Goal: Information Seeking & Learning: Learn about a topic

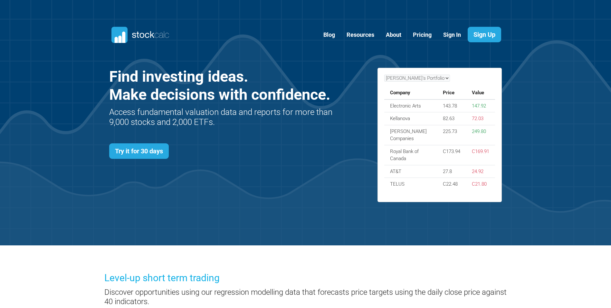
scroll to position [280, 413]
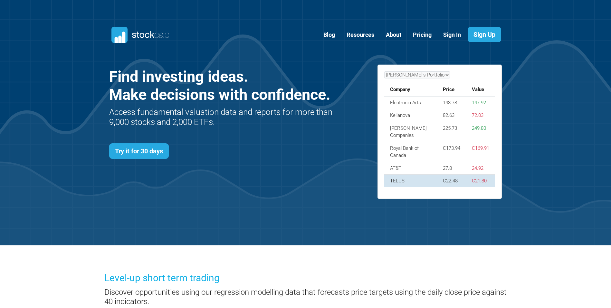
click at [473, 178] on td "C21.80" at bounding box center [480, 180] width 29 height 13
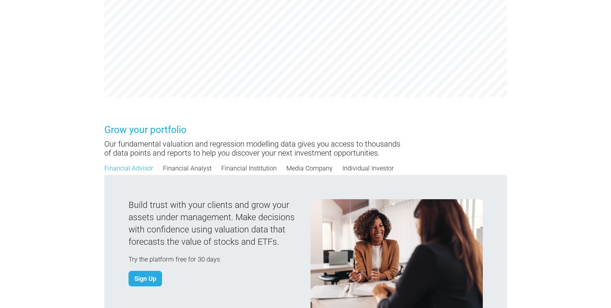
scroll to position [516, 0]
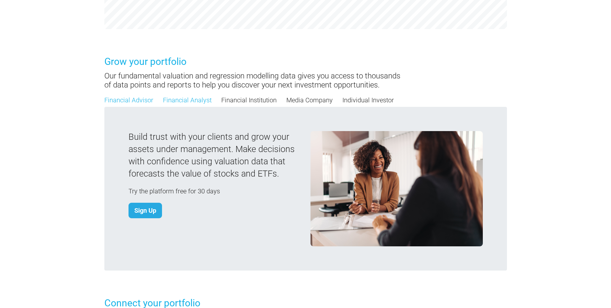
click at [201, 98] on link "Financial Analyst" at bounding box center [187, 100] width 49 height 10
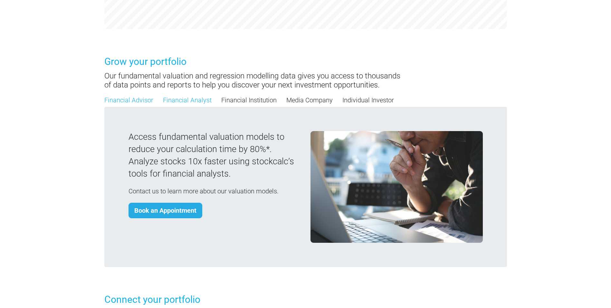
click at [132, 104] on link "Financial Advisor" at bounding box center [128, 100] width 49 height 10
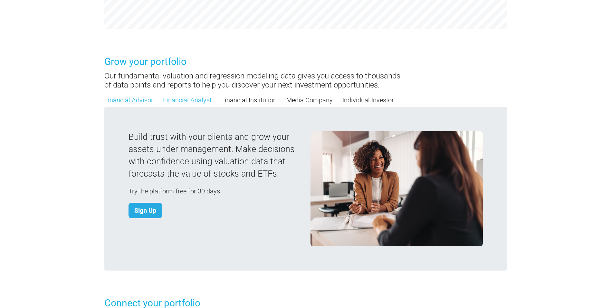
click at [190, 101] on link "Financial Analyst" at bounding box center [187, 100] width 49 height 10
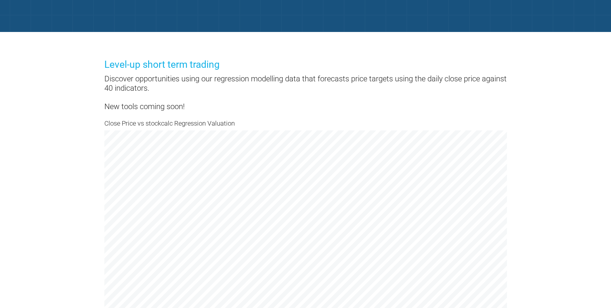
scroll to position [0, 0]
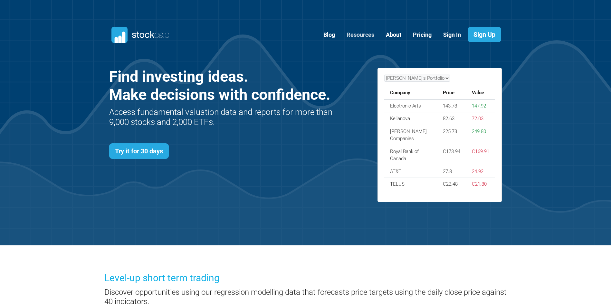
click at [371, 33] on link "Resources" at bounding box center [360, 35] width 37 height 16
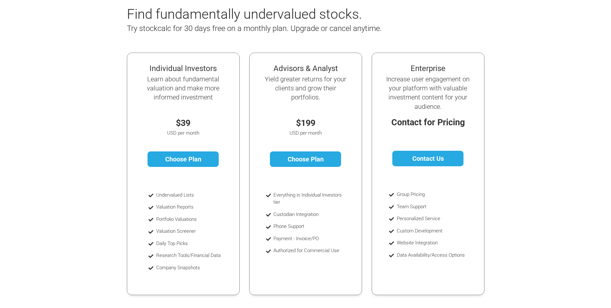
scroll to position [64, 0]
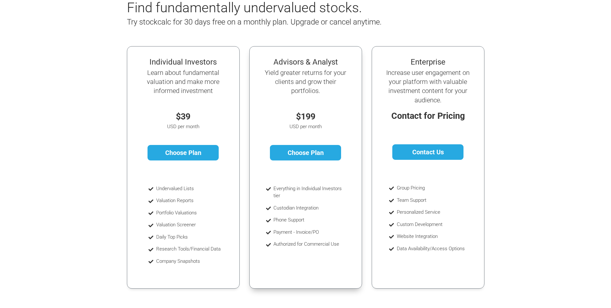
click at [286, 190] on li "Everything in Individual Investors tier" at bounding box center [309, 192] width 70 height 15
click at [187, 262] on li "Company Snapshots" at bounding box center [188, 260] width 64 height 7
drag, startPoint x: 187, startPoint y: 262, endPoint x: 157, endPoint y: 198, distance: 70.8
click at [157, 198] on li "Valuation Reports" at bounding box center [188, 200] width 64 height 7
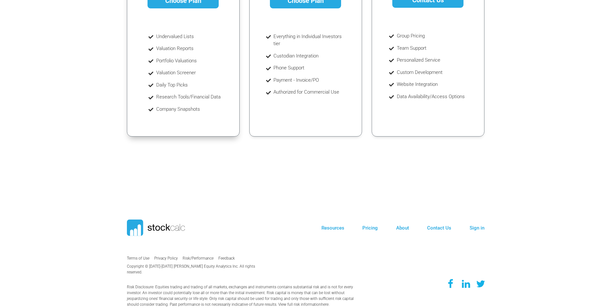
scroll to position [0, 0]
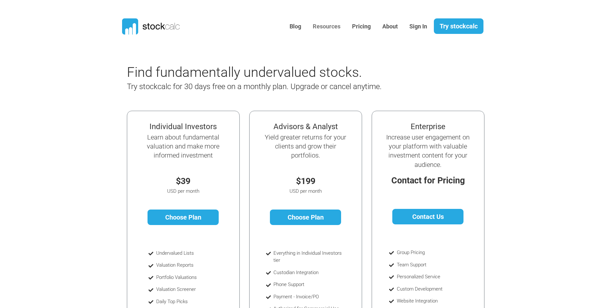
click at [334, 27] on link "Resources" at bounding box center [326, 27] width 37 height 16
